Goal: Check status: Check status

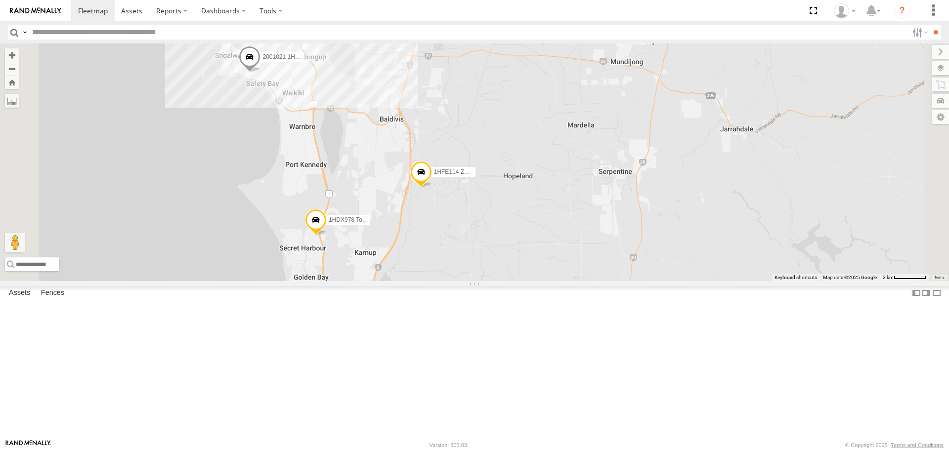
drag, startPoint x: 422, startPoint y: 103, endPoint x: 438, endPoint y: 207, distance: 105.1
click at [438, 212] on div "1HSA085 Coor. Engineer.Design 1HSS259 Coor.Enviro Plan & Develop 1HRP499 Coor.E…" at bounding box center [474, 161] width 949 height 237
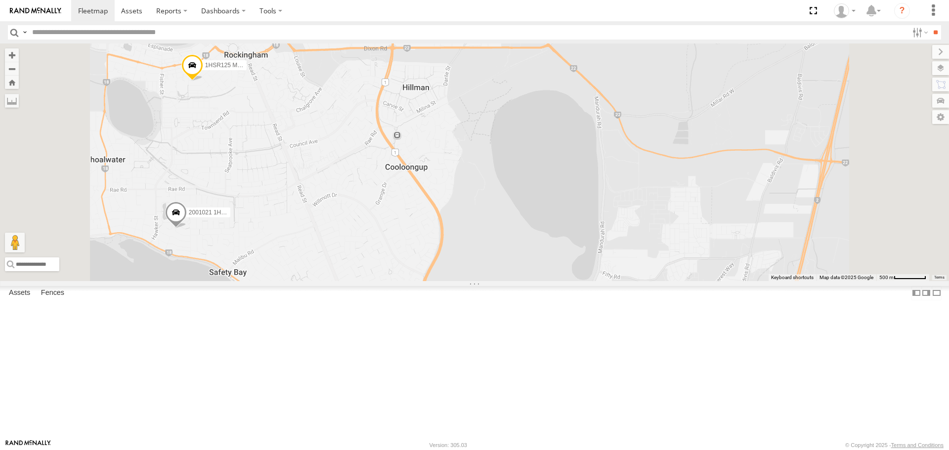
click at [203, 81] on span at bounding box center [192, 67] width 22 height 27
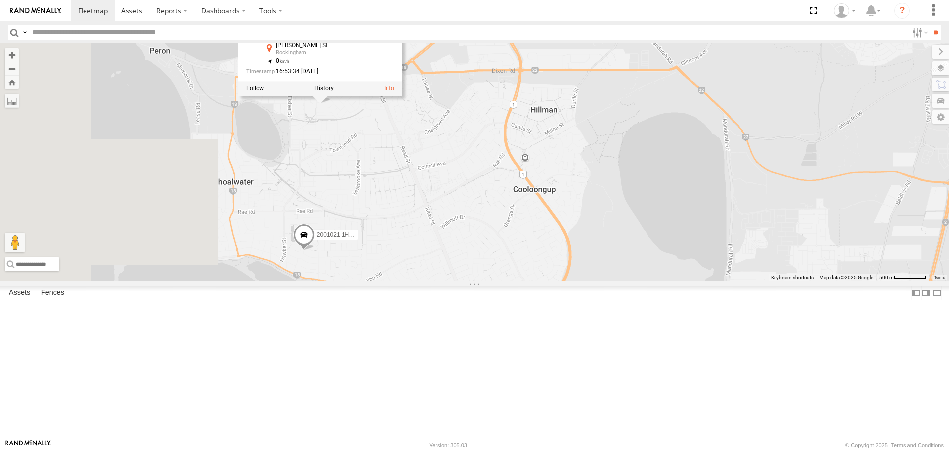
drag, startPoint x: 375, startPoint y: 187, endPoint x: 482, endPoint y: 204, distance: 109.1
click at [482, 204] on div "1HSA085 Coor. Engineer.Design 1HSS259 Coor.Enviro Plan & Develop 1HRP499 Coor.E…" at bounding box center [474, 161] width 949 height 237
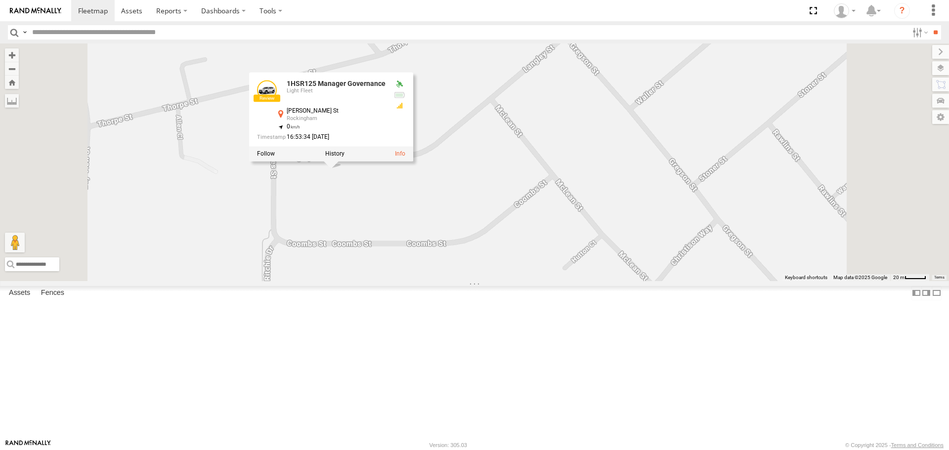
drag, startPoint x: 484, startPoint y: 198, endPoint x: 476, endPoint y: 267, distance: 69.6
click at [476, 267] on div "1HSA085 Coor. Engineer.Design 1HSS259 Coor.Enviro Plan & Develop 1HRP499 Coor.E…" at bounding box center [474, 161] width 949 height 237
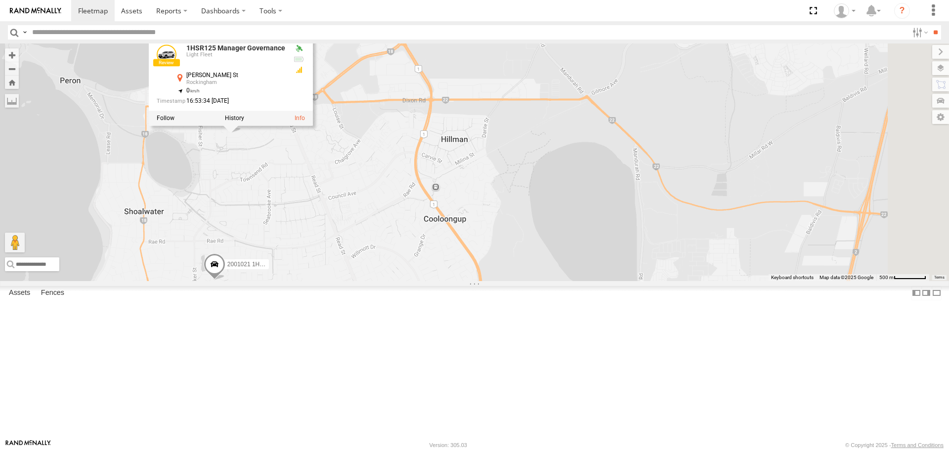
drag, startPoint x: 749, startPoint y: 363, endPoint x: 442, endPoint y: 244, distance: 329.1
click at [442, 244] on div "1HSA085 Coor. Engineer.Design 1HSS259 Coor.Enviro Plan & Develop 1HRP499 Coor.E…" at bounding box center [474, 161] width 949 height 237
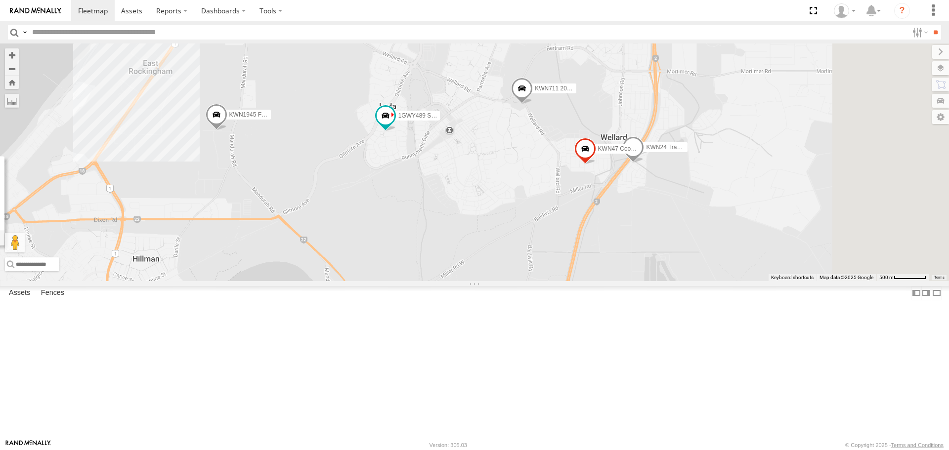
drag, startPoint x: 560, startPoint y: 172, endPoint x: 385, endPoint y: 291, distance: 212.4
click at [385, 281] on div "1HSA085 Coor. Engineer.Design 1HSS259 Coor.Enviro Plan & Develop 1HRP499 Coor.E…" at bounding box center [474, 161] width 949 height 237
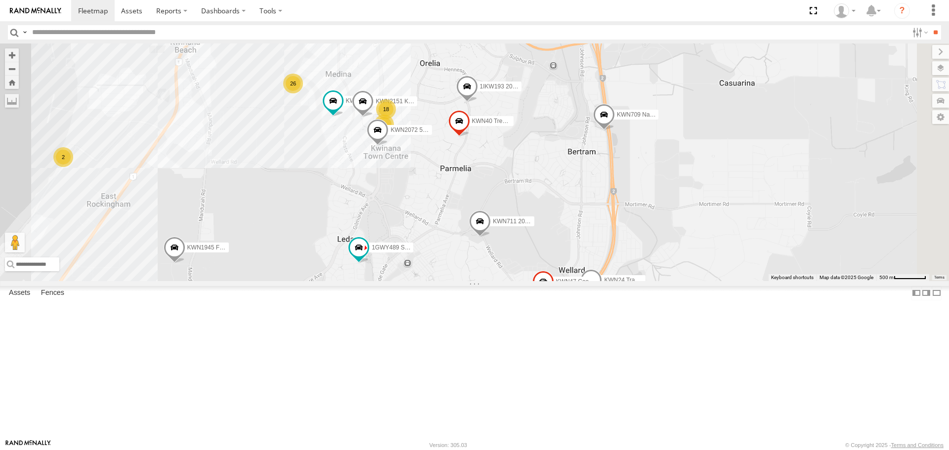
drag, startPoint x: 643, startPoint y: 254, endPoint x: 619, endPoint y: 354, distance: 103.0
click at [619, 281] on div "1HSA085 Coor. Engineer.Design 1HSS259 Coor.Enviro Plan & Develop 1HRP499 Coor.E…" at bounding box center [474, 161] width 949 height 237
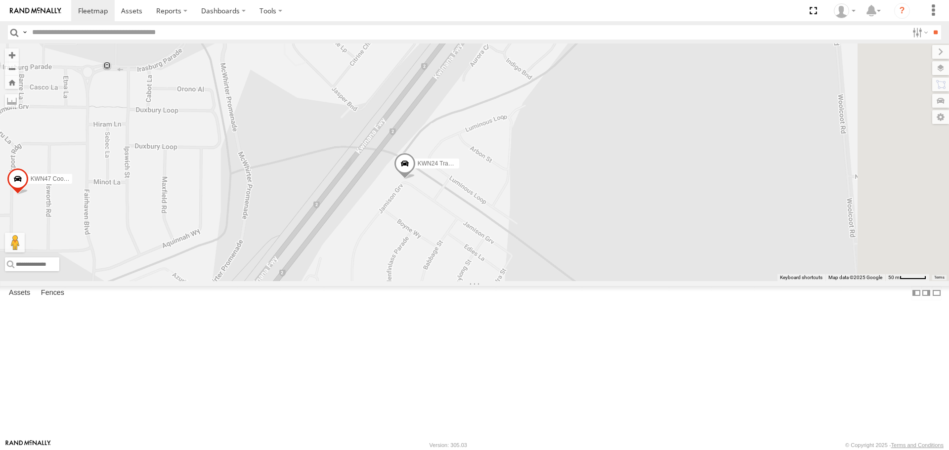
drag, startPoint x: 628, startPoint y: 402, endPoint x: 503, endPoint y: 293, distance: 166.4
click at [519, 281] on div "1HSA085 Coor. Engineer.Design 1HSS259 Coor.Enviro Plan & Develop 1HRP499 Coor.E…" at bounding box center [474, 161] width 949 height 237
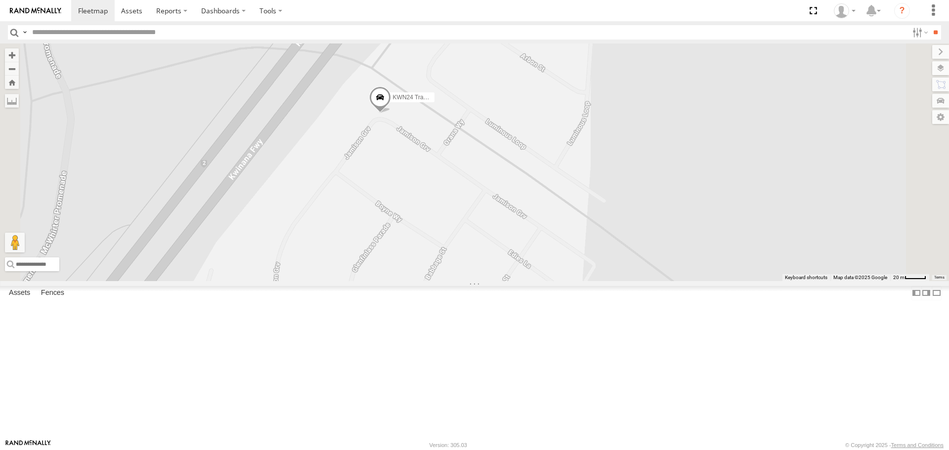
click at [391, 113] on span at bounding box center [380, 99] width 22 height 27
click at [393, 102] on label at bounding box center [383, 98] width 19 height 7
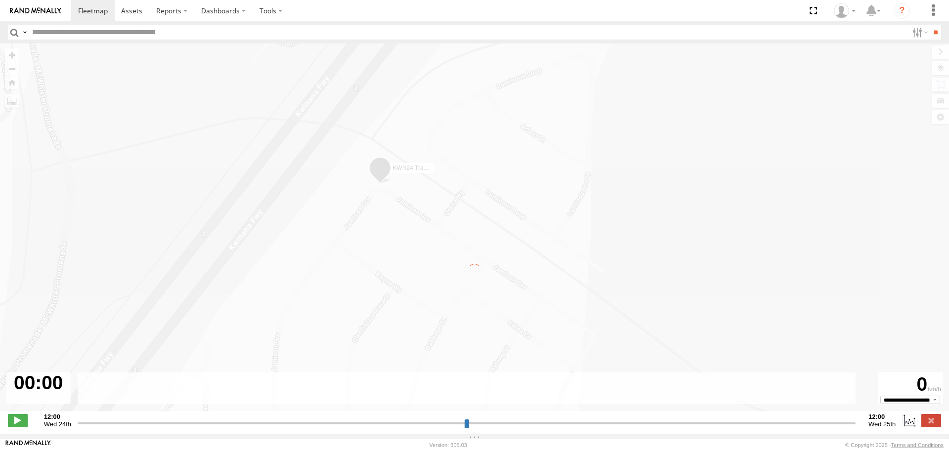
type input "**********"
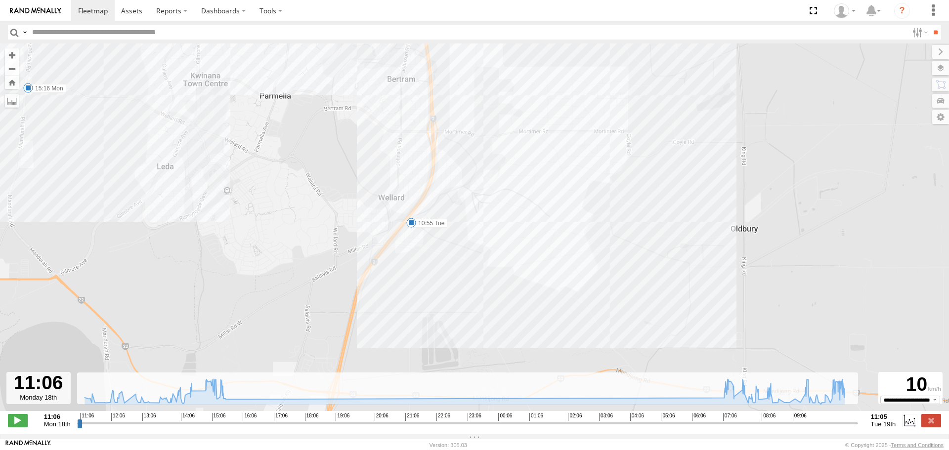
drag, startPoint x: 478, startPoint y: 263, endPoint x: 393, endPoint y: 99, distance: 185.0
click at [393, 99] on div "KWN24 Tractor 11:07 Mon 11:48 Mon 12:24 Mon 13:12 Mon 14:21 Mon 14:29 Mon 15:16…" at bounding box center [474, 232] width 949 height 378
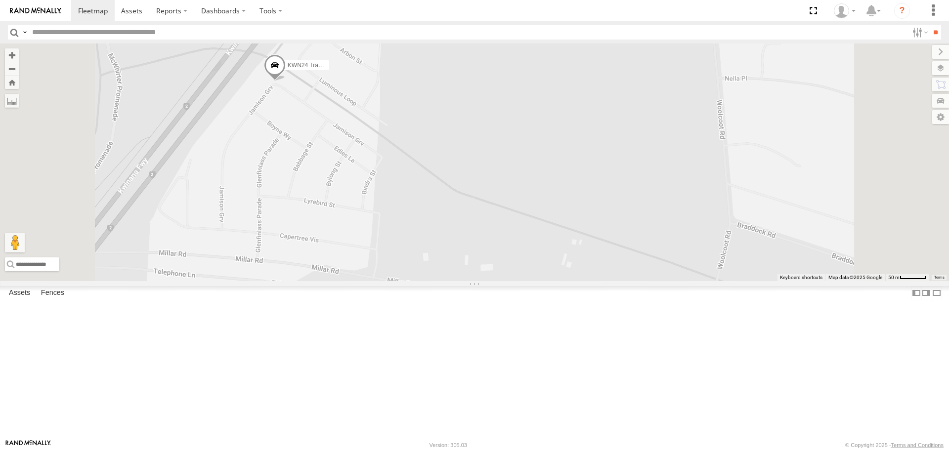
click at [286, 82] on span at bounding box center [275, 68] width 22 height 27
click at [288, 70] on label at bounding box center [278, 66] width 19 height 7
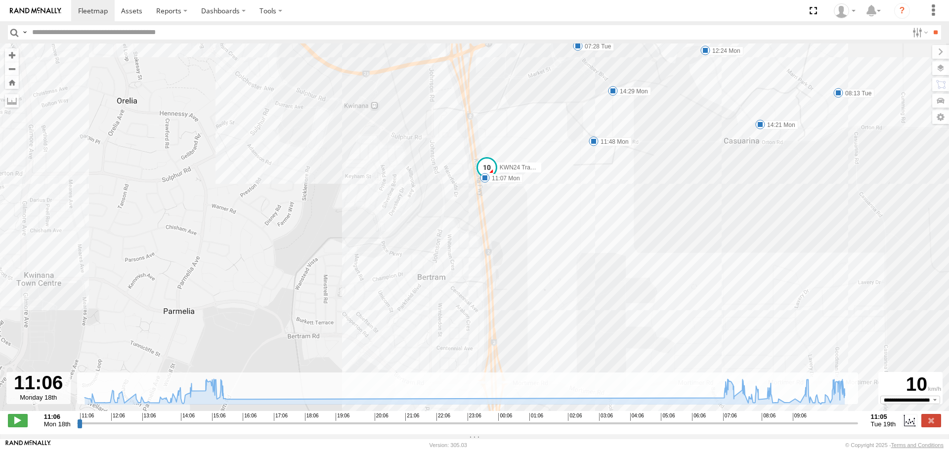
drag, startPoint x: 646, startPoint y: 223, endPoint x: 569, endPoint y: 329, distance: 130.3
click at [569, 329] on div "KWN24 Tractor 11:07 Mon 11:48 Mon 12:24 Mon 13:12 Mon 14:21 Mon 14:29 Mon 15:16…" at bounding box center [474, 232] width 949 height 378
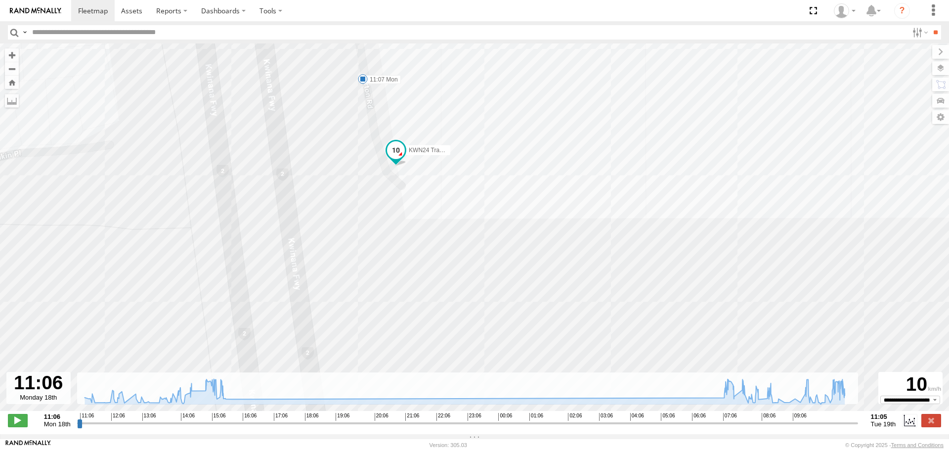
drag, startPoint x: 464, startPoint y: 286, endPoint x: 568, endPoint y: 72, distance: 238.7
click at [564, 75] on div "KWN24 Tractor 11:07 Mon 11:48 Mon 12:24 Mon 13:12 Mon 14:21 Mon 14:29 Mon 15:16…" at bounding box center [474, 232] width 949 height 378
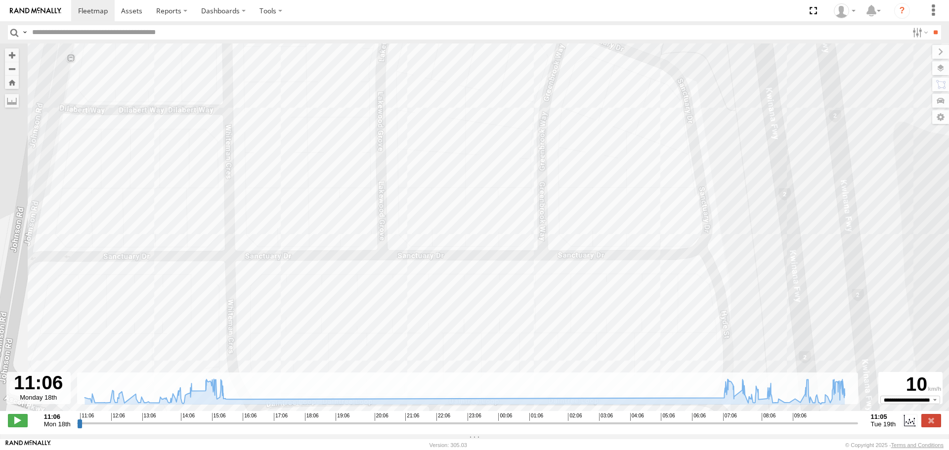
drag, startPoint x: 575, startPoint y: 264, endPoint x: 250, endPoint y: 86, distance: 370.3
click at [242, 92] on div "KWN24 Tractor 11:07 Mon 11:48 Mon 12:24 Mon 13:12 Mon 14:21 Mon 14:29 Mon 15:16…" at bounding box center [474, 232] width 949 height 378
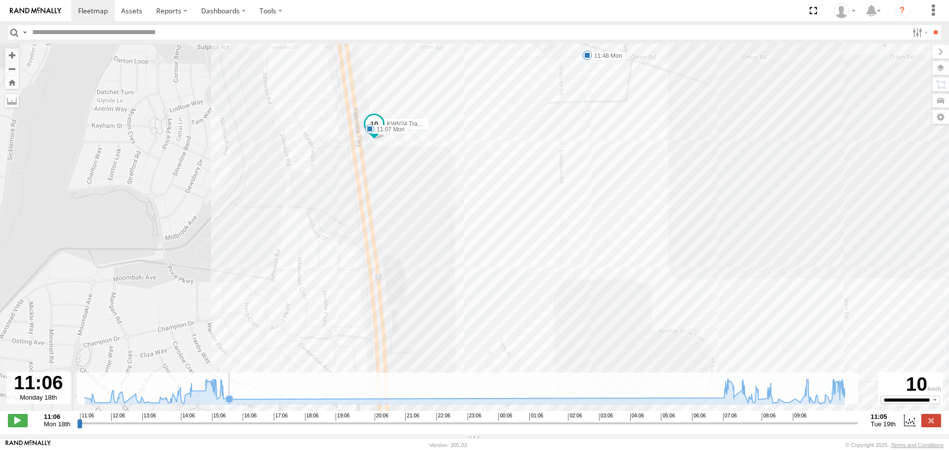
drag, startPoint x: 440, startPoint y: 313, endPoint x: 437, endPoint y: 402, distance: 88.5
click at [439, 412] on div "KWN24 Tractor 11:07 Mon 11:48 Mon 12:24 Mon 13:12 Mon 14:21 Mon 14:29 Mon 15:16…" at bounding box center [474, 232] width 949 height 378
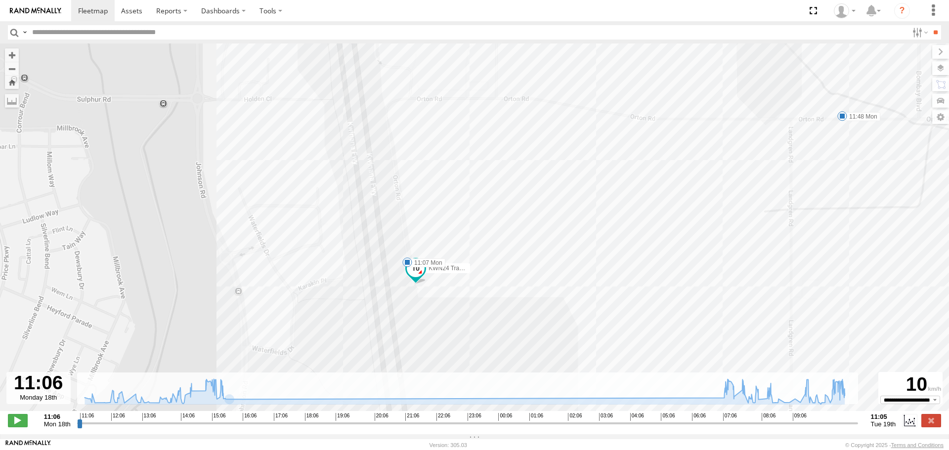
drag, startPoint x: 467, startPoint y: 340, endPoint x: 468, endPoint y: 38, distance: 301.5
click at [467, 50] on div "KWN24 Tractor 11:07 Mon 11:48 Mon 12:24 Mon 13:12 Mon 14:21 Mon 14:29 Mon 15:16…" at bounding box center [474, 232] width 949 height 378
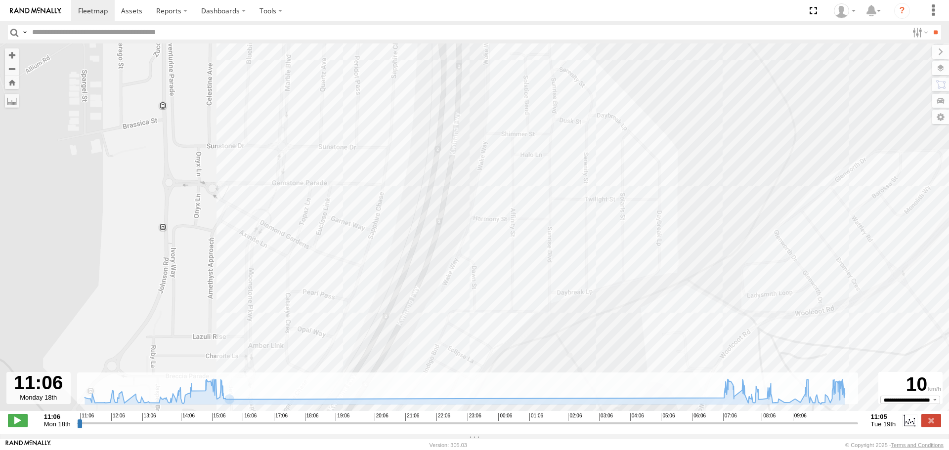
drag, startPoint x: 477, startPoint y: 201, endPoint x: 481, endPoint y: 48, distance: 153.3
click at [481, 54] on div "KWN24 Tractor 11:07 Mon 11:48 Mon 12:24 Mon 13:12 Mon 14:21 Mon 14:29 Mon 15:16…" at bounding box center [474, 232] width 949 height 378
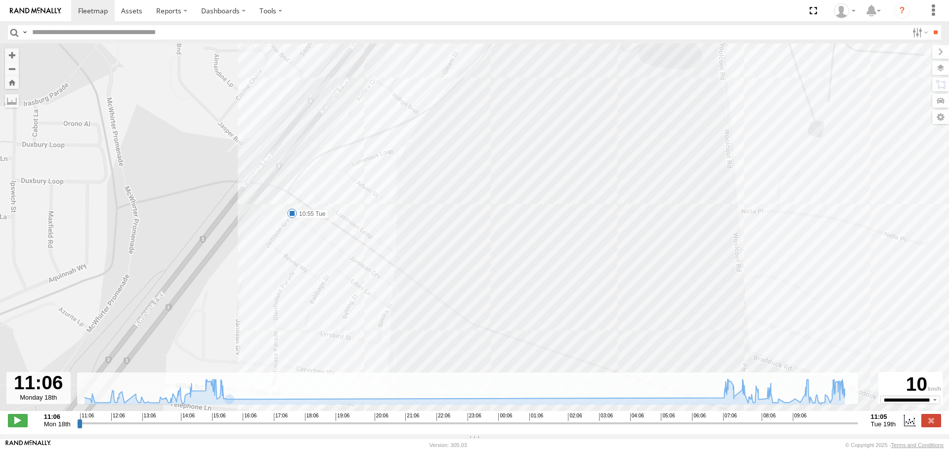
drag, startPoint x: 475, startPoint y: 227, endPoint x: 492, endPoint y: 184, distance: 46.0
click at [492, 184] on div "KWN24 Tractor 11:07 Mon 11:48 Mon 12:24 Mon 13:12 Mon 14:21 Mon 14:29 Mon 15:16…" at bounding box center [474, 232] width 949 height 378
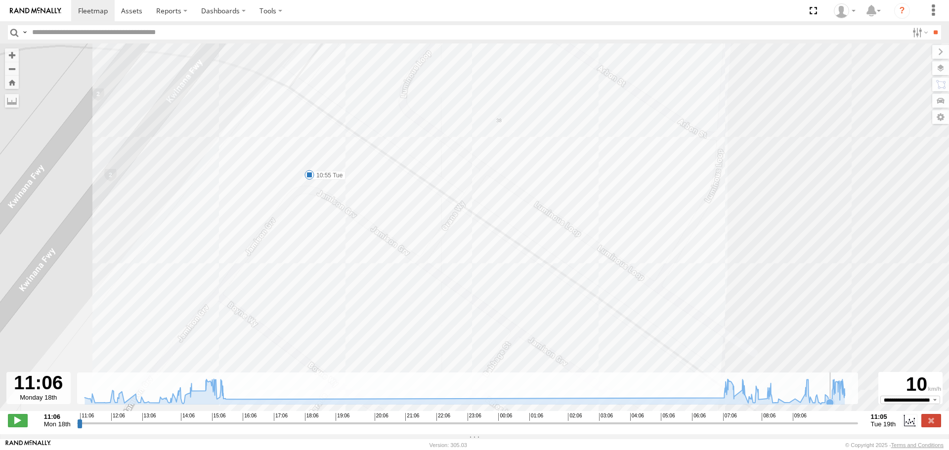
click at [831, 402] on icon at bounding box center [465, 391] width 770 height 25
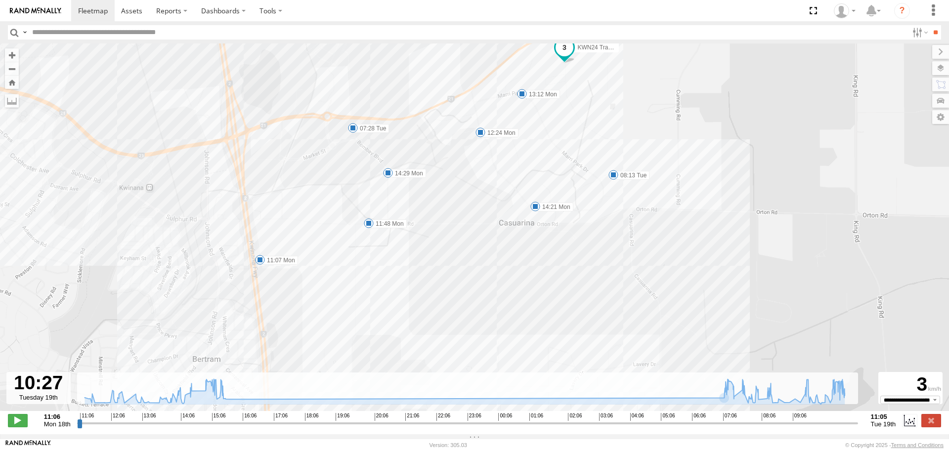
drag, startPoint x: 645, startPoint y: 347, endPoint x: 627, endPoint y: 78, distance: 270.0
click at [627, 78] on div "KWN24 Tractor 11:07 Mon 11:48 Mon 12:24 Mon 13:12 Mon 14:21 Mon 14:29 Mon 15:16…" at bounding box center [474, 232] width 949 height 378
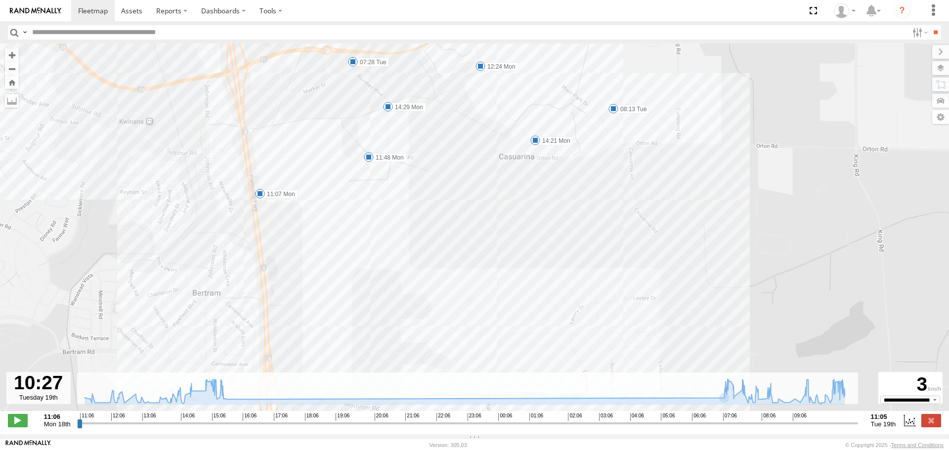
drag, startPoint x: 608, startPoint y: 297, endPoint x: 608, endPoint y: 241, distance: 55.4
click at [608, 241] on div "KWN24 Tractor 11:07 Mon 11:48 Mon 12:24 Mon 13:12 Mon 14:21 Mon 14:29 Mon 15:16…" at bounding box center [474, 232] width 949 height 378
click at [814, 407] on icon at bounding box center [814, 403] width 8 height 8
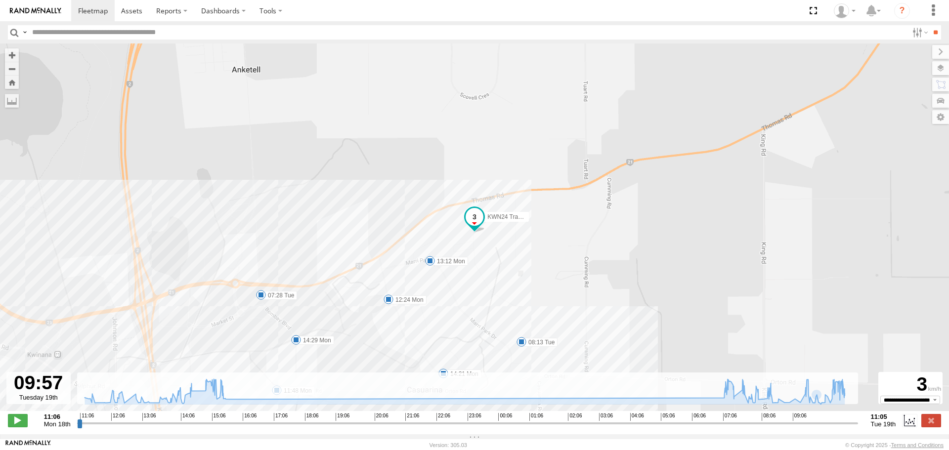
click at [821, 410] on div "KWN24 Tractor 11:07 Mon 11:48 Mon 12:24 Mon 13:12 Mon 14:21 Mon 14:29 Mon 15:16…" at bounding box center [474, 232] width 949 height 378
click at [823, 406] on icon at bounding box center [823, 403] width 8 height 8
click at [829, 406] on icon at bounding box center [830, 403] width 8 height 8
click at [836, 404] on icon at bounding box center [465, 391] width 770 height 25
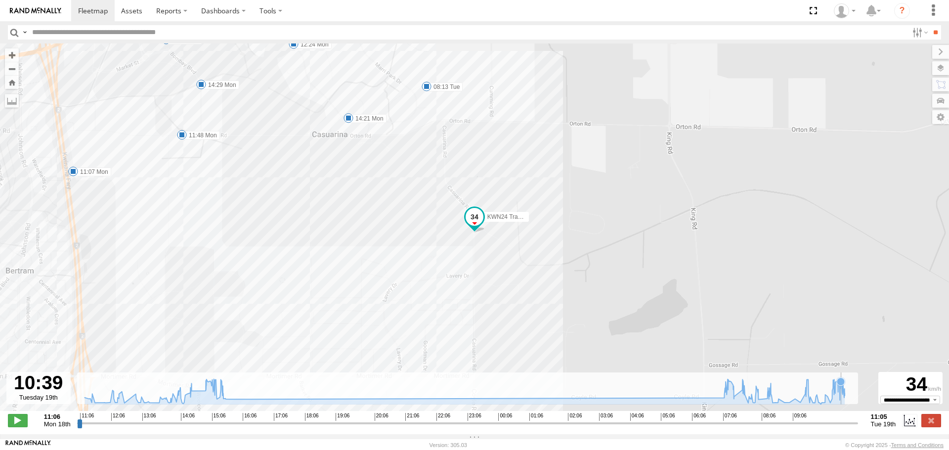
click at [841, 404] on icon at bounding box center [465, 391] width 770 height 25
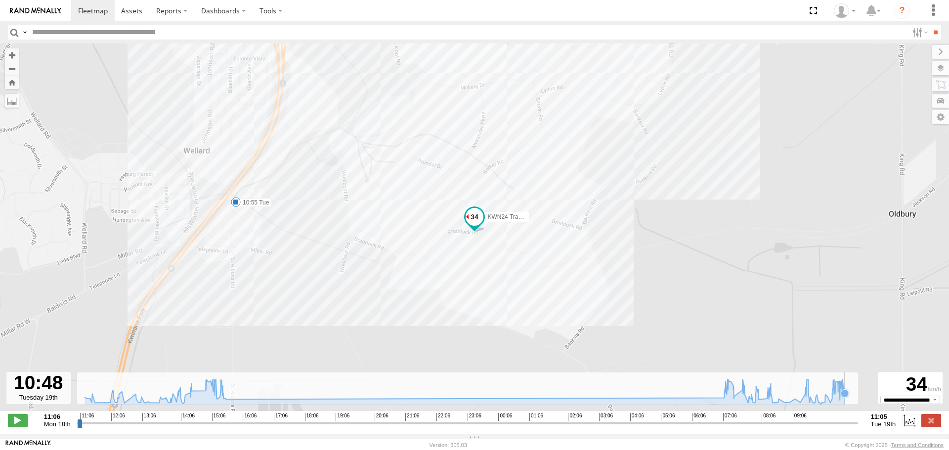
click at [847, 404] on icon at bounding box center [465, 391] width 770 height 25
click at [852, 405] on rect at bounding box center [467, 389] width 781 height 32
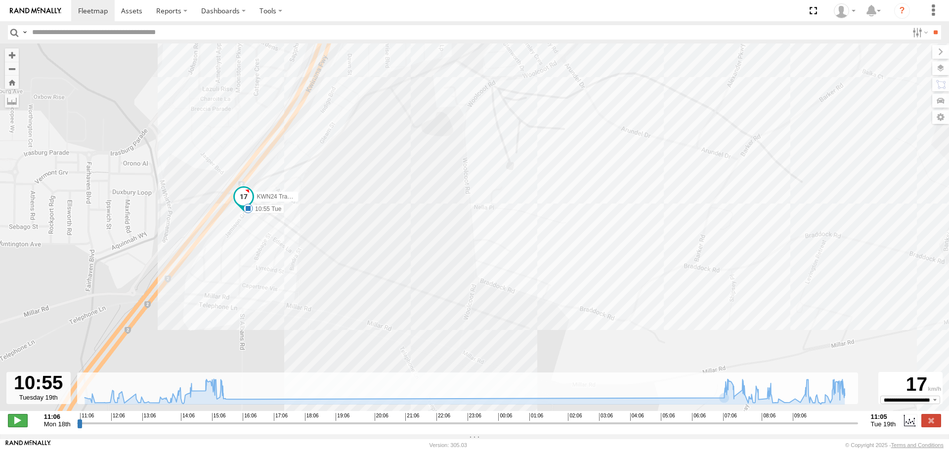
click at [13, 427] on span at bounding box center [18, 420] width 20 height 13
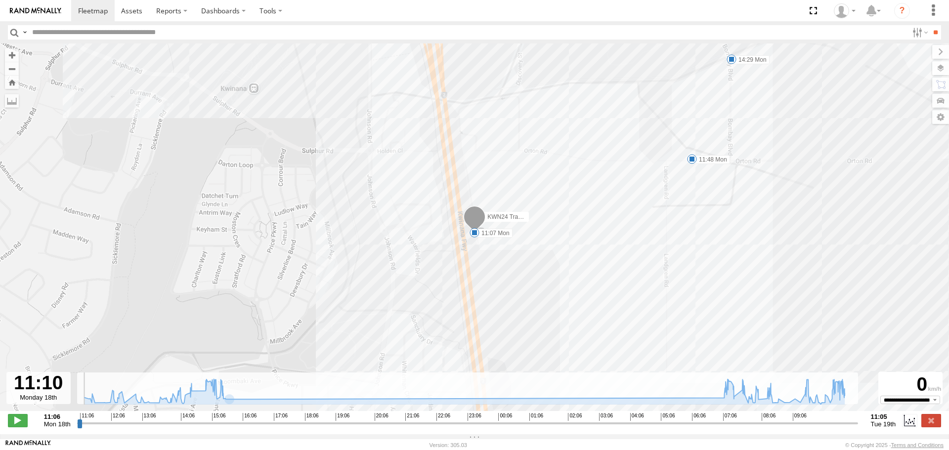
click at [484, 214] on span at bounding box center [475, 219] width 22 height 27
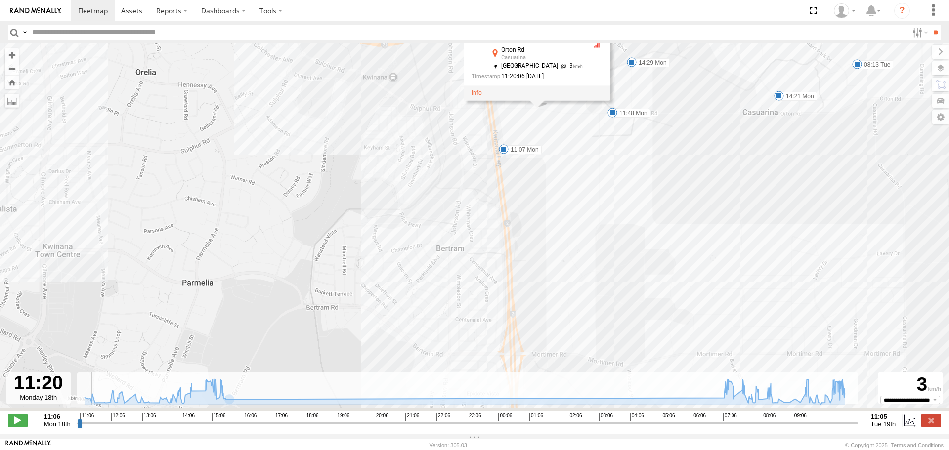
drag, startPoint x: 538, startPoint y: 324, endPoint x: 539, endPoint y: 177, distance: 146.3
click at [539, 188] on div "KWN24 Tractor 11:07 Mon 11:48 Mon 12:24 Mon 13:12 Mon 14:21 Mon 14:29 Mon 15:16…" at bounding box center [474, 232] width 949 height 378
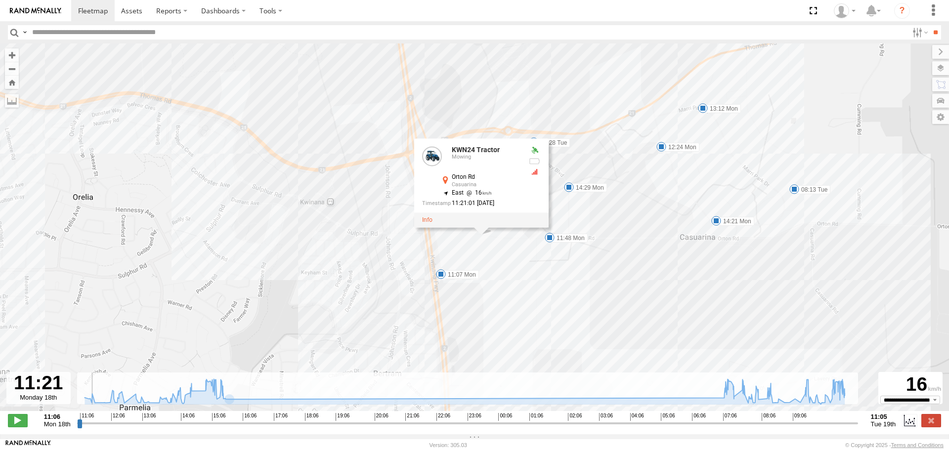
drag, startPoint x: 537, startPoint y: 331, endPoint x: 533, endPoint y: 122, distance: 209.1
click at [536, 136] on div "KWN24 Tractor 11:07 Mon 11:48 Mon 12:24 Mon 13:12 Mon 14:21 Mon 14:29 Mon 15:16…" at bounding box center [474, 232] width 949 height 378
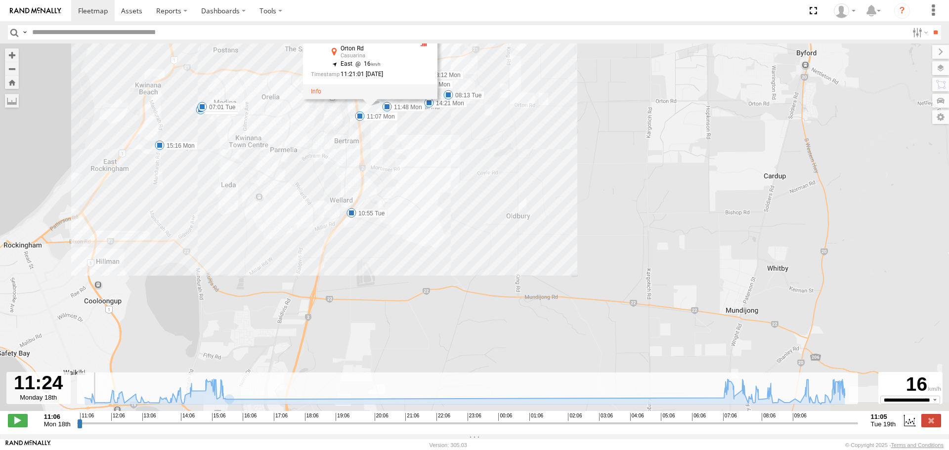
drag, startPoint x: 288, startPoint y: 318, endPoint x: 334, endPoint y: 148, distance: 175.7
click at [334, 148] on div "KWN24 Tractor 11:07 Mon 11:48 Mon 12:24 Mon 13:12 Mon 14:21 Mon 14:29 Mon 15:16…" at bounding box center [474, 232] width 949 height 378
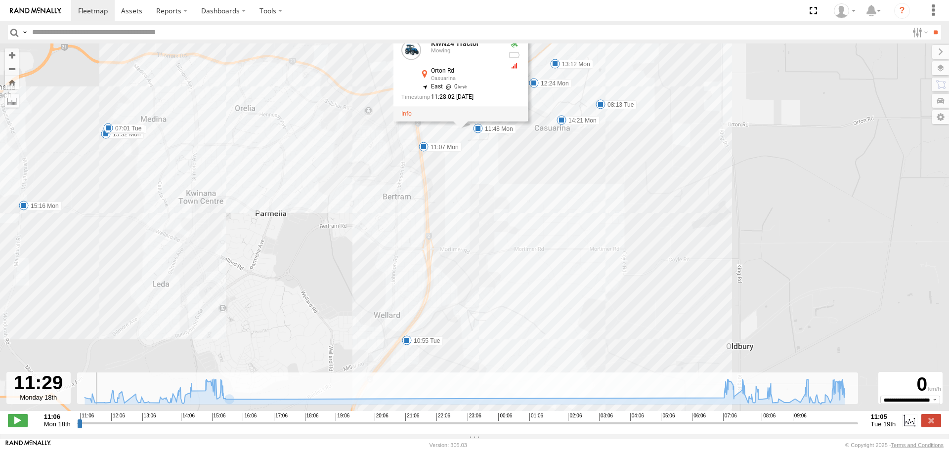
drag, startPoint x: 595, startPoint y: 305, endPoint x: 539, endPoint y: 121, distance: 193.3
click at [539, 121] on div "KWN24 Tractor 11:07 Mon 11:48 Mon 12:24 Mon 13:12 Mon 14:21 Mon 14:29 Mon 15:16…" at bounding box center [474, 232] width 949 height 378
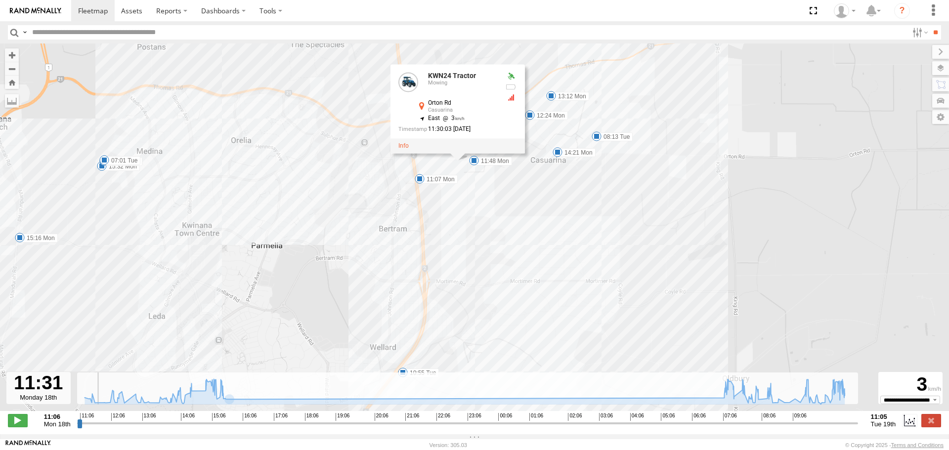
drag, startPoint x: 457, startPoint y: 287, endPoint x: 359, endPoint y: 78, distance: 230.2
click at [359, 78] on div "KWN24 Tractor 11:07 Mon 11:48 Mon 12:24 Mon 13:12 Mon 14:21 Mon 14:29 Mon 15:16…" at bounding box center [474, 232] width 949 height 378
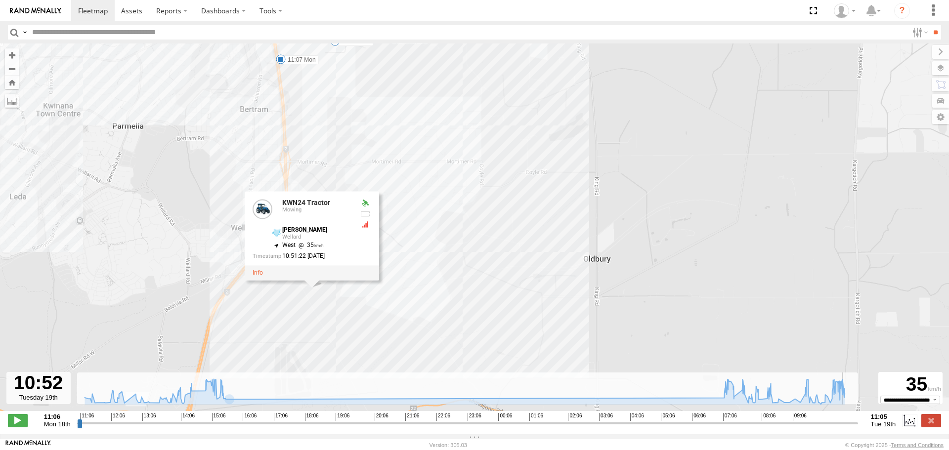
drag, startPoint x: 98, startPoint y: 429, endPoint x: 845, endPoint y: 415, distance: 746.5
click at [845, 419] on input "range" at bounding box center [467, 423] width 781 height 9
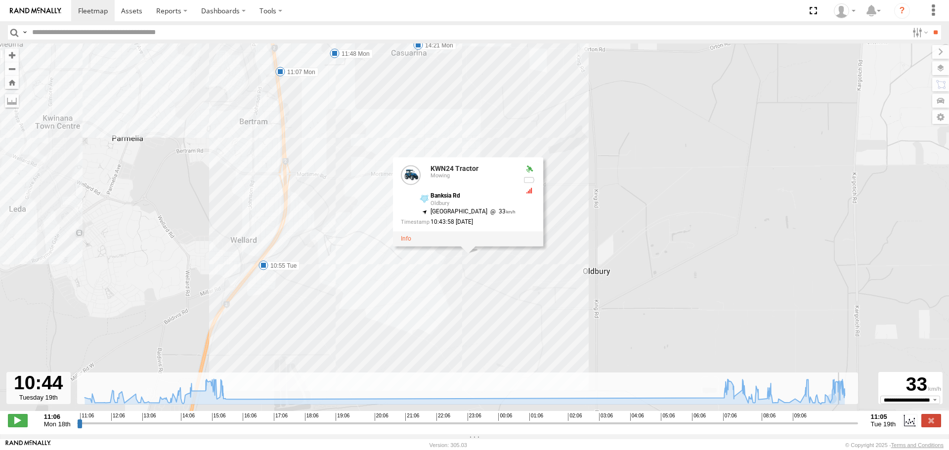
drag, startPoint x: 853, startPoint y: 430, endPoint x: 843, endPoint y: 433, distance: 10.8
click at [843, 428] on input "range" at bounding box center [467, 423] width 781 height 9
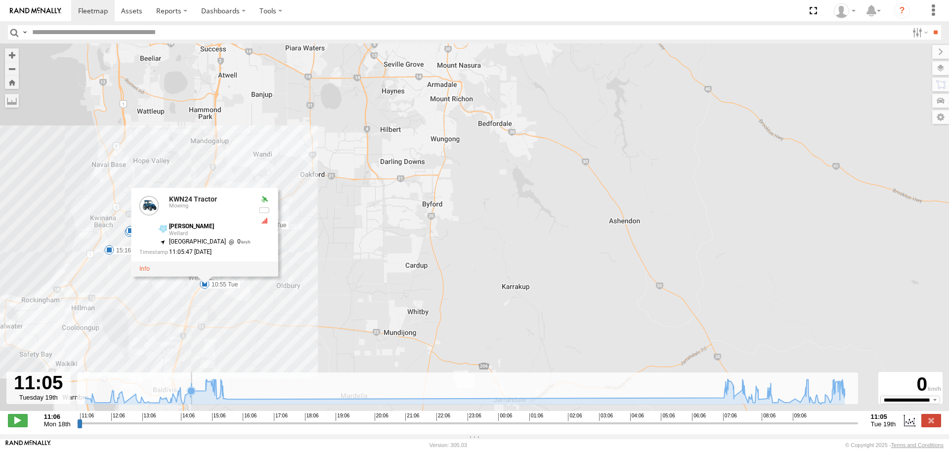
click at [193, 395] on icon at bounding box center [191, 391] width 8 height 8
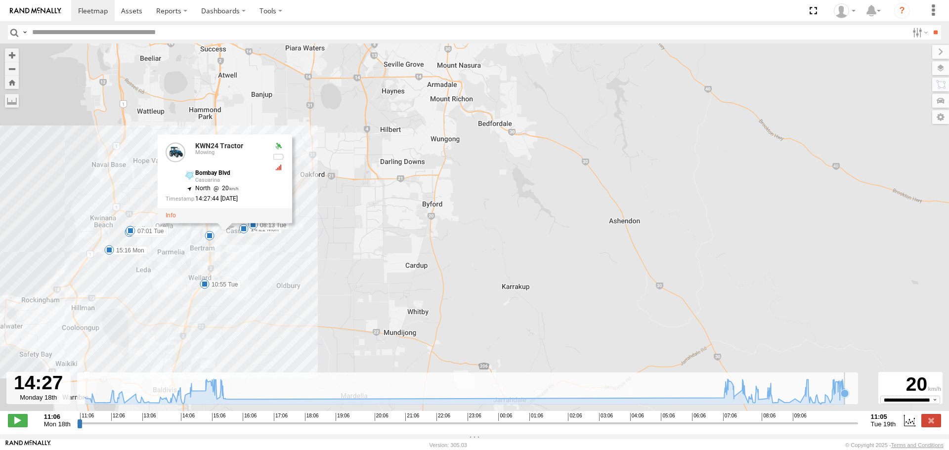
click at [847, 397] on icon at bounding box center [845, 393] width 8 height 8
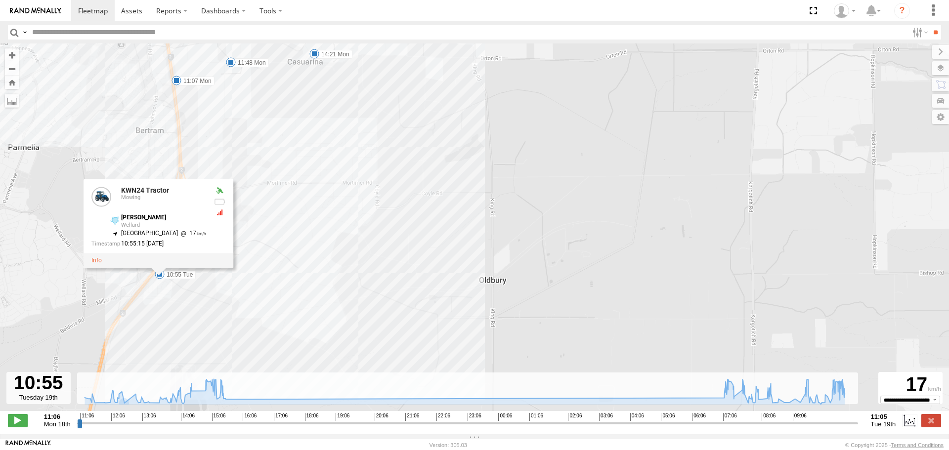
click at [14, 27] on input "button" at bounding box center [14, 32] width 13 height 14
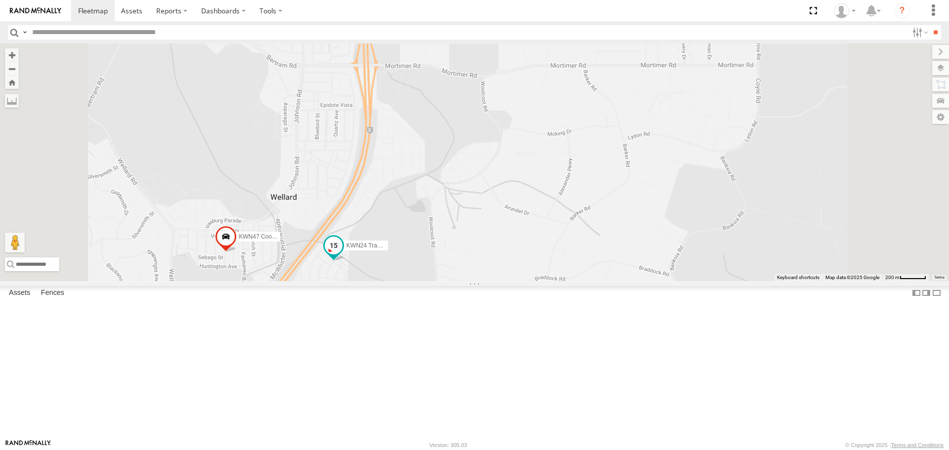
click at [345, 262] on span at bounding box center [334, 248] width 22 height 27
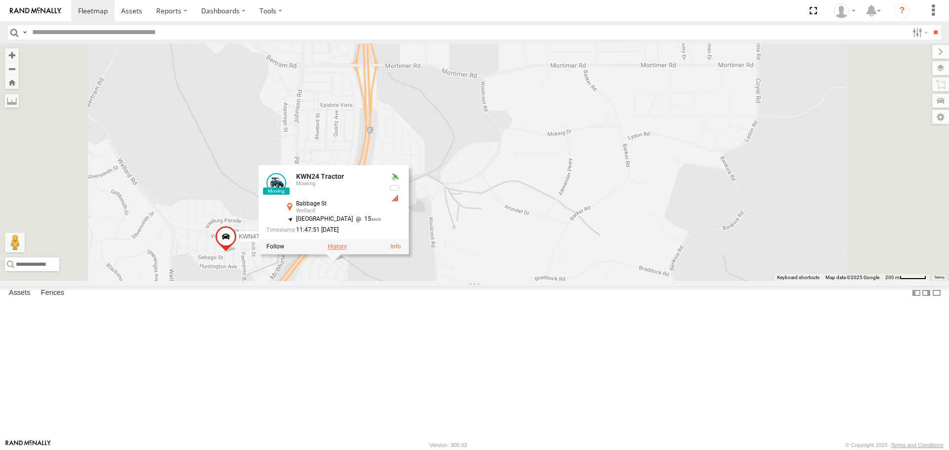
click at [347, 251] on label at bounding box center [337, 247] width 19 height 7
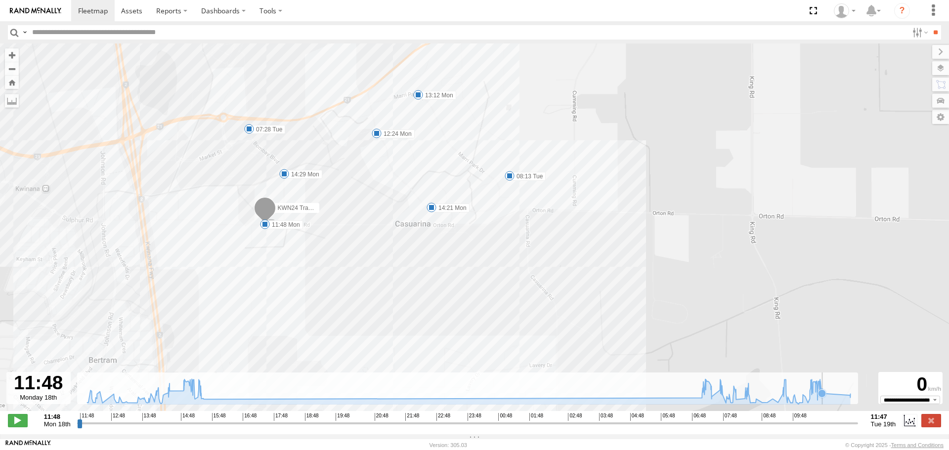
click at [825, 398] on icon at bounding box center [822, 393] width 10 height 10
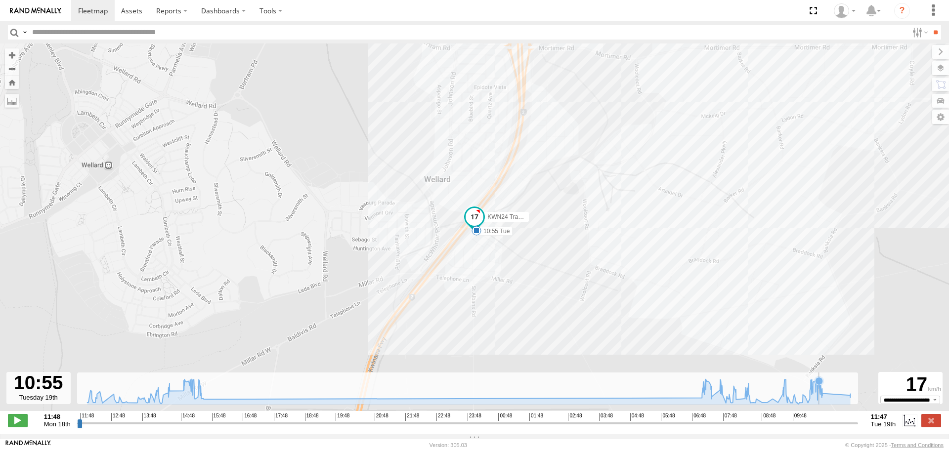
click at [819, 396] on icon at bounding box center [468, 391] width 773 height 25
click at [813, 396] on icon at bounding box center [468, 391] width 773 height 25
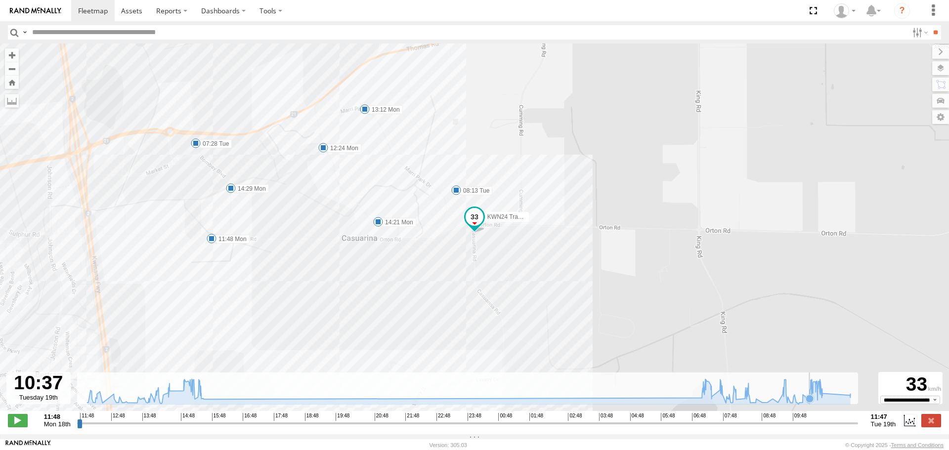
click at [809, 402] on icon at bounding box center [810, 399] width 8 height 8
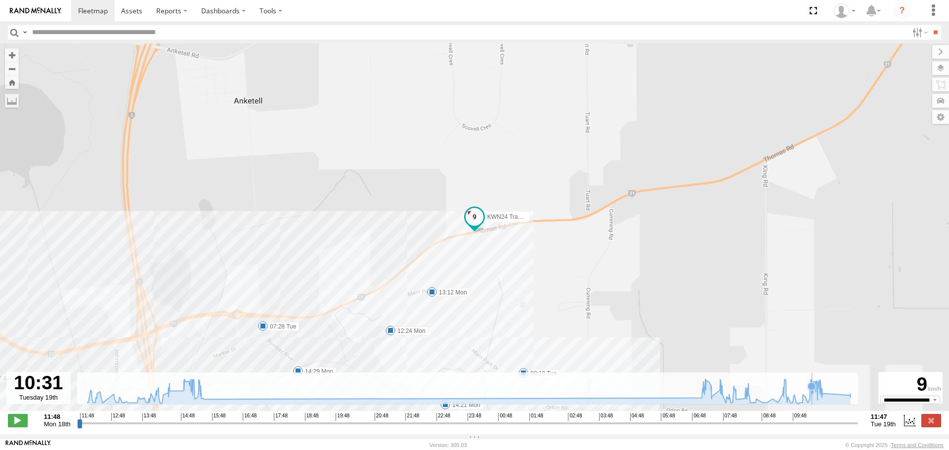
click at [812, 402] on icon at bounding box center [468, 391] width 773 height 25
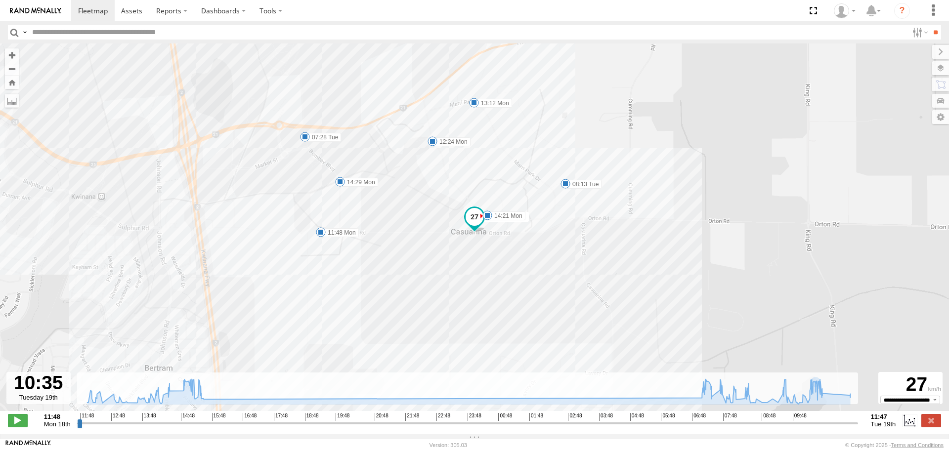
click at [322, 324] on div "KWN24 Tractor 11:48 Mon 12:24 Mon 13:12 Mon 14:21 Mon 14:29 Mon 15:16 Mon 15:32…" at bounding box center [474, 232] width 949 height 378
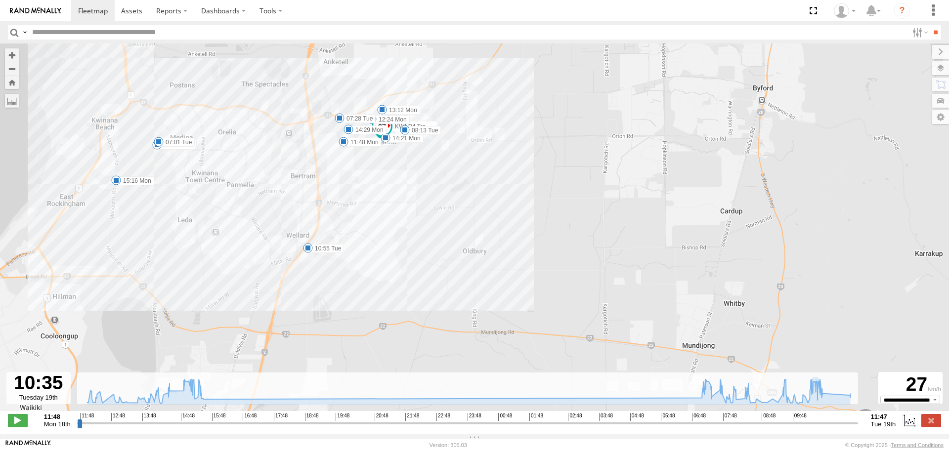
drag, startPoint x: 359, startPoint y: 334, endPoint x: 375, endPoint y: 209, distance: 126.0
click at [375, 209] on div "KWN24 Tractor 11:48 Mon 12:24 Mon 13:12 Mon 14:21 Mon 14:29 Mon 15:16 Mon 15:32…" at bounding box center [474, 232] width 949 height 378
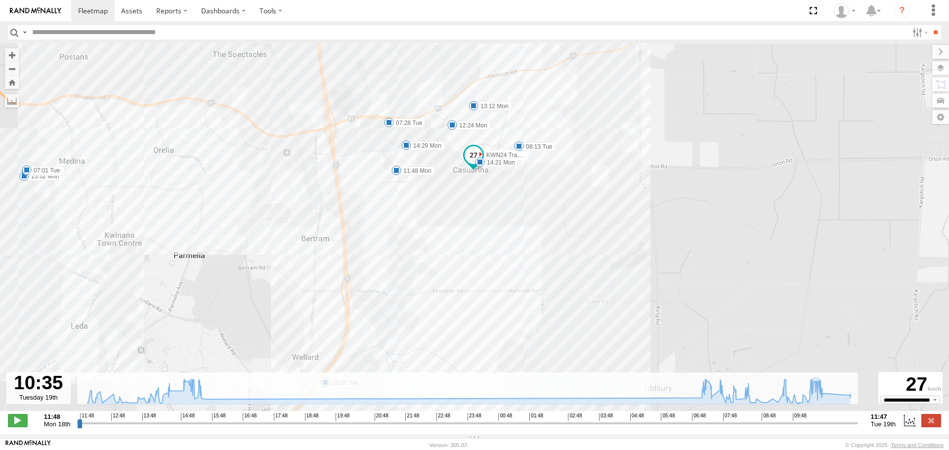
drag, startPoint x: 516, startPoint y: 152, endPoint x: 493, endPoint y: 326, distance: 174.9
click at [493, 326] on div "KWN24 Tractor 11:48 Mon 12:24 Mon 13:12 Mon 14:21 Mon 14:29 Mon 15:16 Mon 15:32…" at bounding box center [474, 232] width 949 height 378
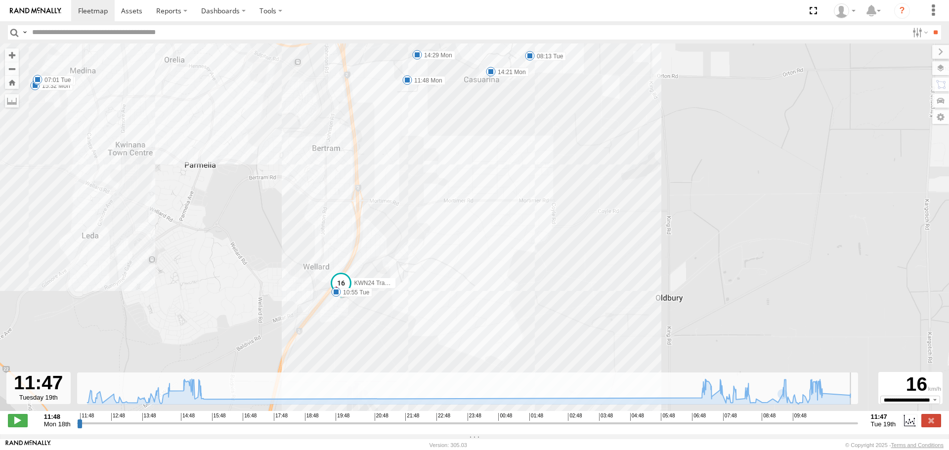
drag, startPoint x: 79, startPoint y: 429, endPoint x: 856, endPoint y: 420, distance: 777.0
click at [856, 420] on input "range" at bounding box center [467, 423] width 781 height 9
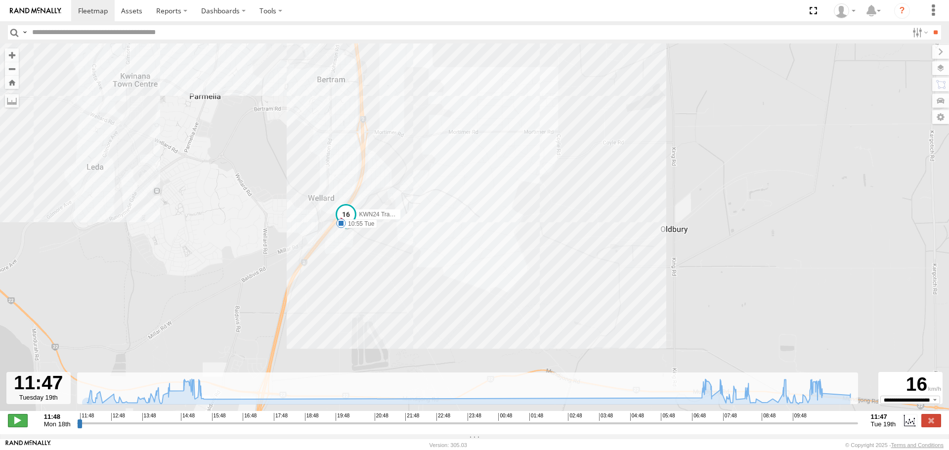
click at [9, 423] on span at bounding box center [18, 420] width 20 height 13
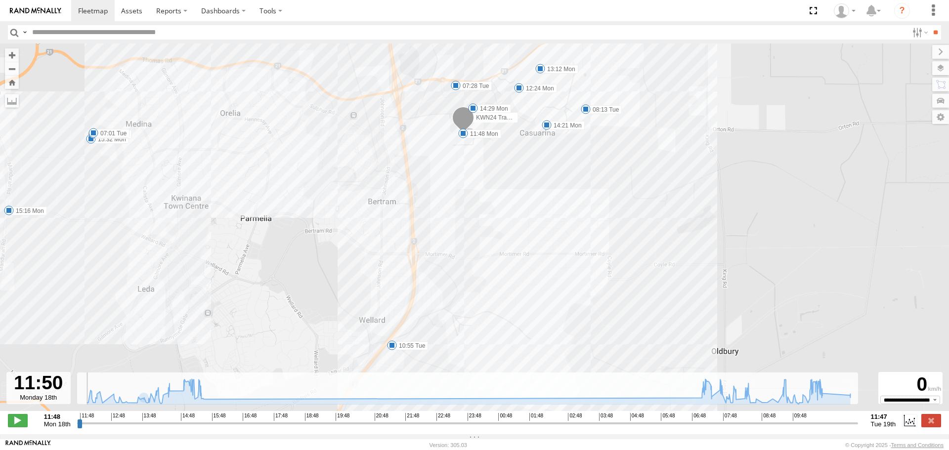
drag, startPoint x: 487, startPoint y: 233, endPoint x: 474, endPoint y: 138, distance: 95.8
click at [474, 139] on div "KWN24 Tractor 11:48 Mon 12:24 Mon 13:12 Mon 14:21 Mon 14:29 Mon 15:16 Mon 15:32…" at bounding box center [474, 232] width 949 height 378
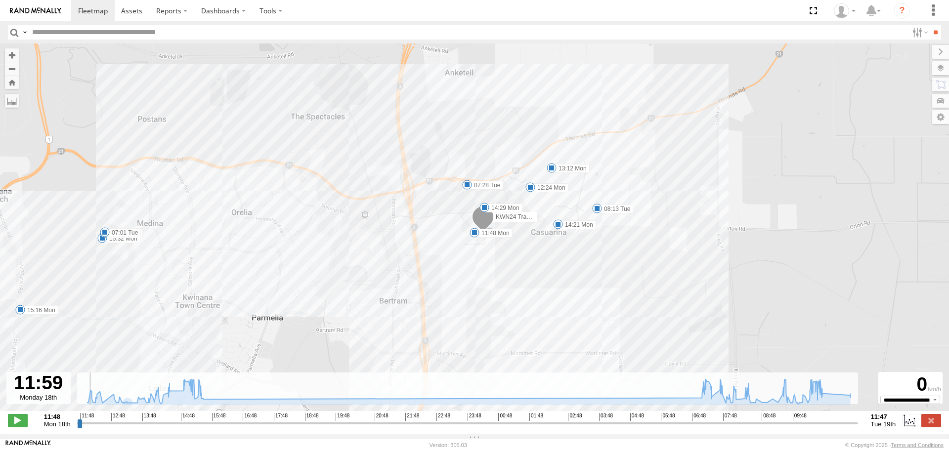
click at [10, 30] on input "button" at bounding box center [14, 32] width 13 height 14
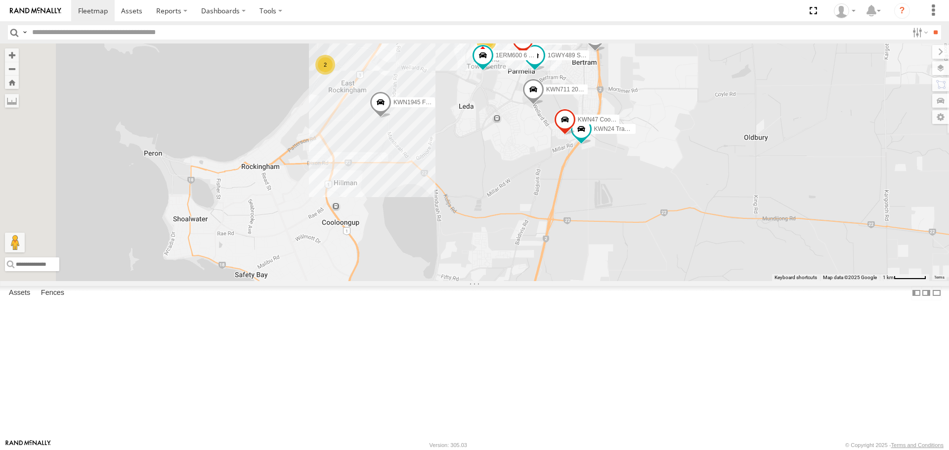
drag, startPoint x: 292, startPoint y: 383, endPoint x: 433, endPoint y: 225, distance: 211.4
click at [433, 225] on div "KWN40 Tree Officer KWN1945 Flocon KWN711 2001089 Ford Ranger (Retic) 1GWY489 Si…" at bounding box center [474, 161] width 949 height 237
type input "**********"
